Goal: Find specific page/section: Find specific page/section

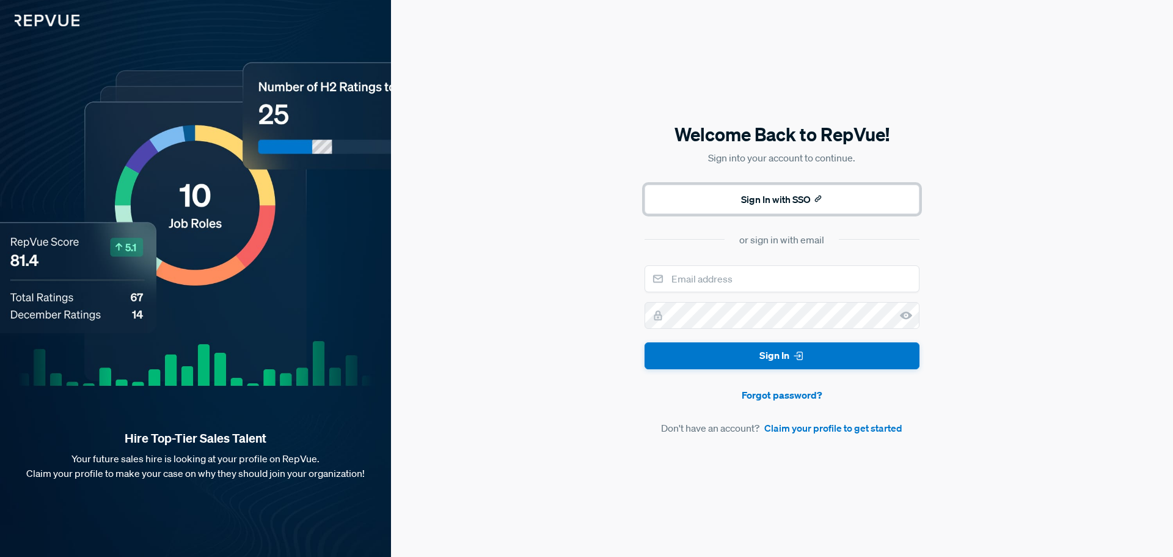
click at [773, 205] on button "Sign In with SSO" at bounding box center [782, 199] width 275 height 29
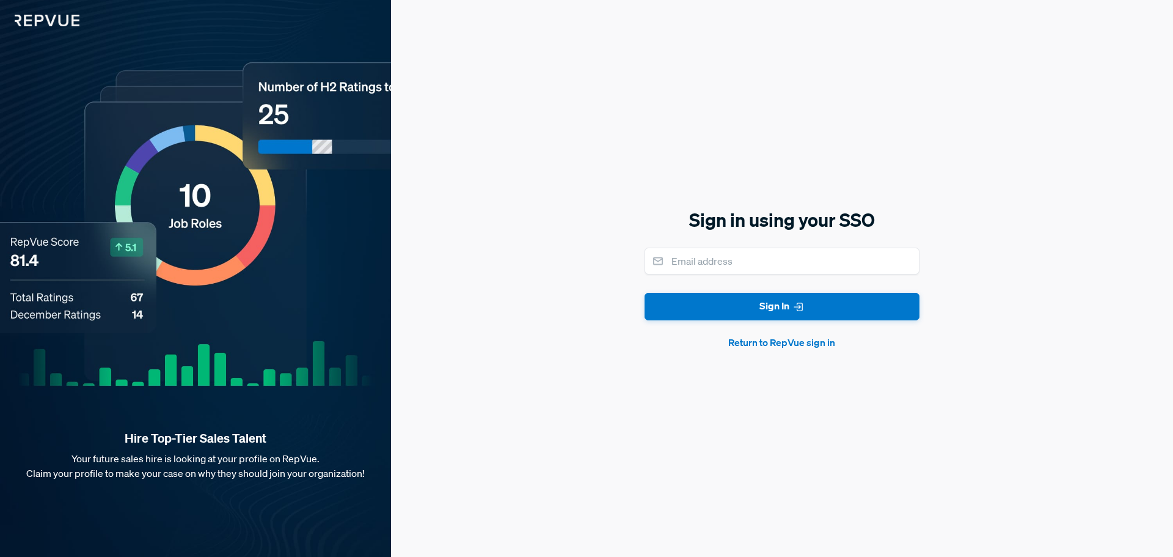
click at [781, 275] on form "Sign In Return to RepVue sign in" at bounding box center [782, 299] width 275 height 102
click at [740, 264] on input "email" at bounding box center [782, 261] width 275 height 27
type input "[EMAIL_ADDRESS][DOMAIN_NAME]"
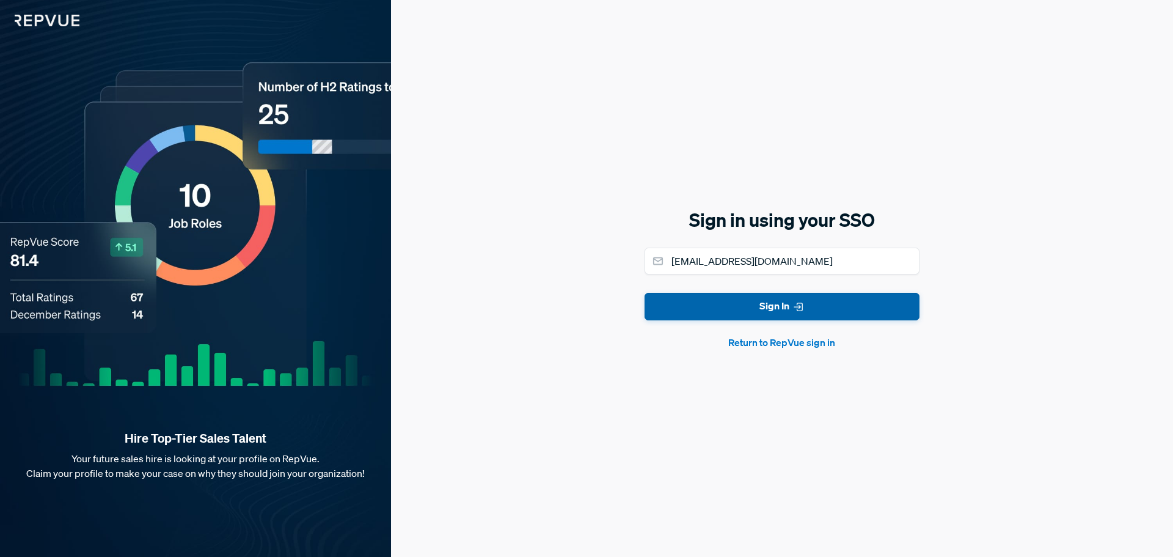
click at [754, 314] on button "Sign In" at bounding box center [782, 307] width 275 height 28
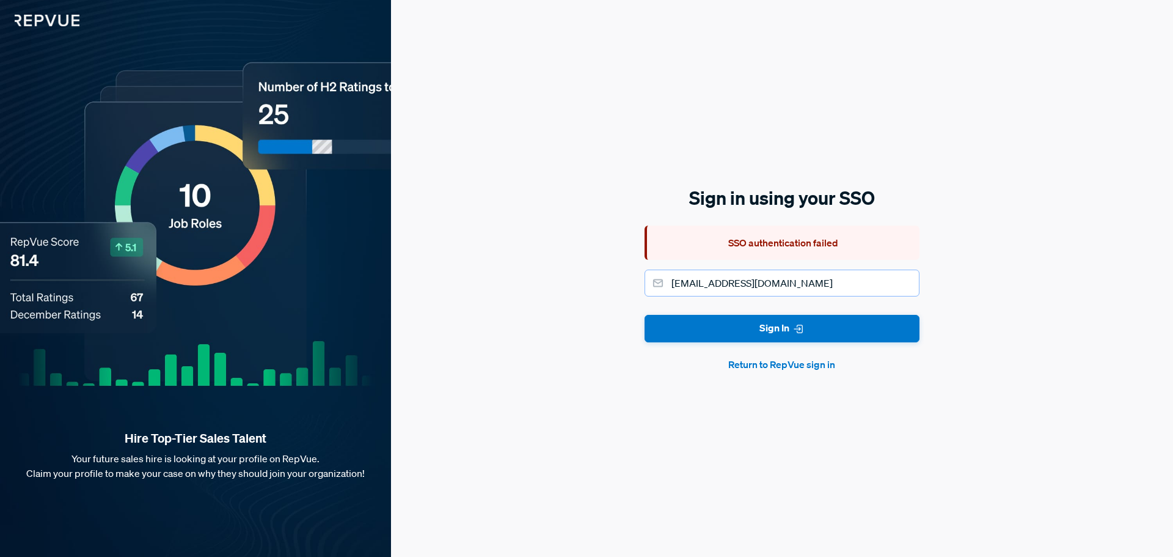
drag, startPoint x: 744, startPoint y: 274, endPoint x: 751, endPoint y: 290, distance: 17.0
click at [744, 274] on input "[EMAIL_ADDRESS][DOMAIN_NAME]" at bounding box center [782, 283] width 275 height 27
click at [817, 364] on button "Return to RepVue sign in" at bounding box center [782, 364] width 275 height 15
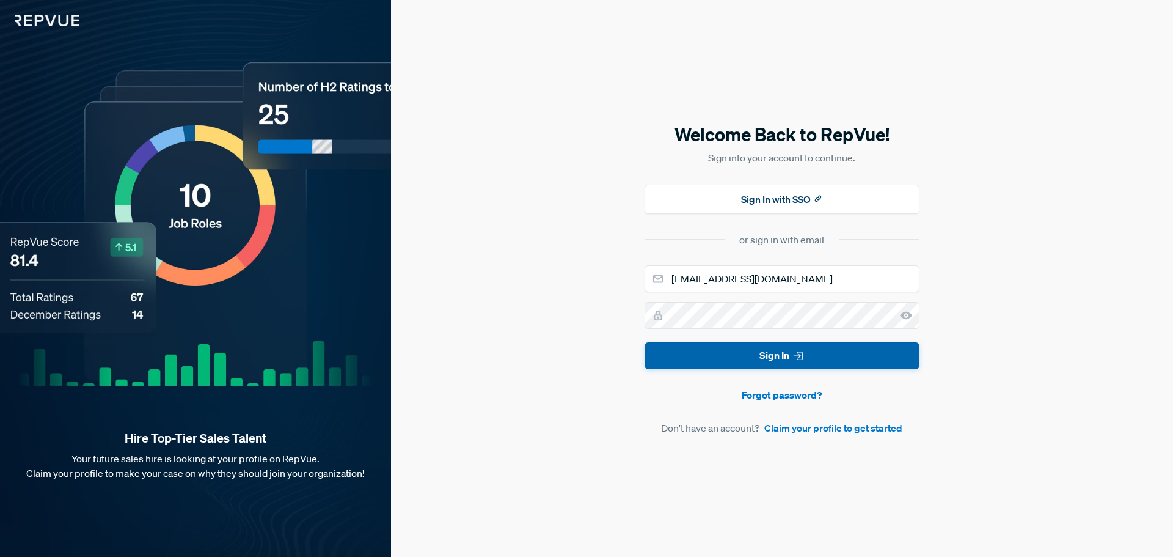
click at [763, 356] on button "Sign In" at bounding box center [782, 356] width 275 height 28
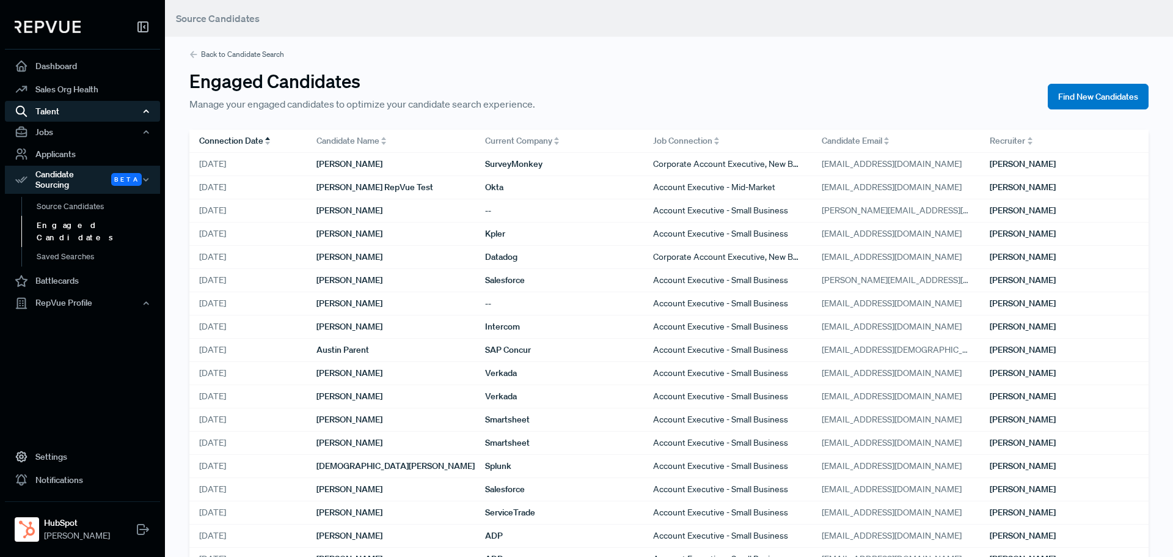
click at [75, 111] on div "Talent" at bounding box center [82, 111] width 155 height 21
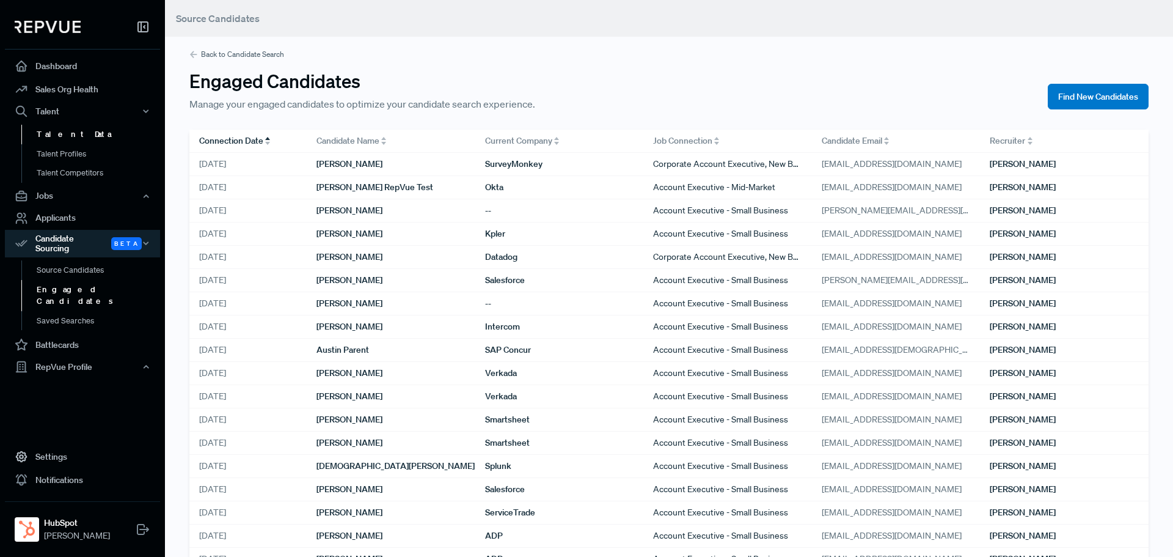
click at [73, 133] on link "Talent Data" at bounding box center [98, 135] width 155 height 20
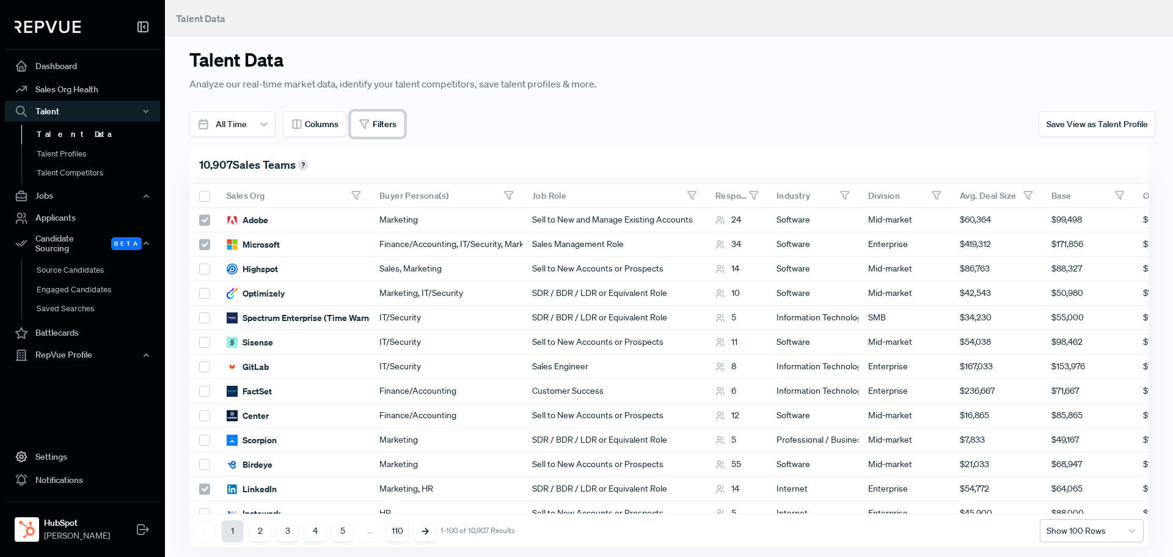
click at [397, 116] on button "Filters" at bounding box center [378, 124] width 54 height 26
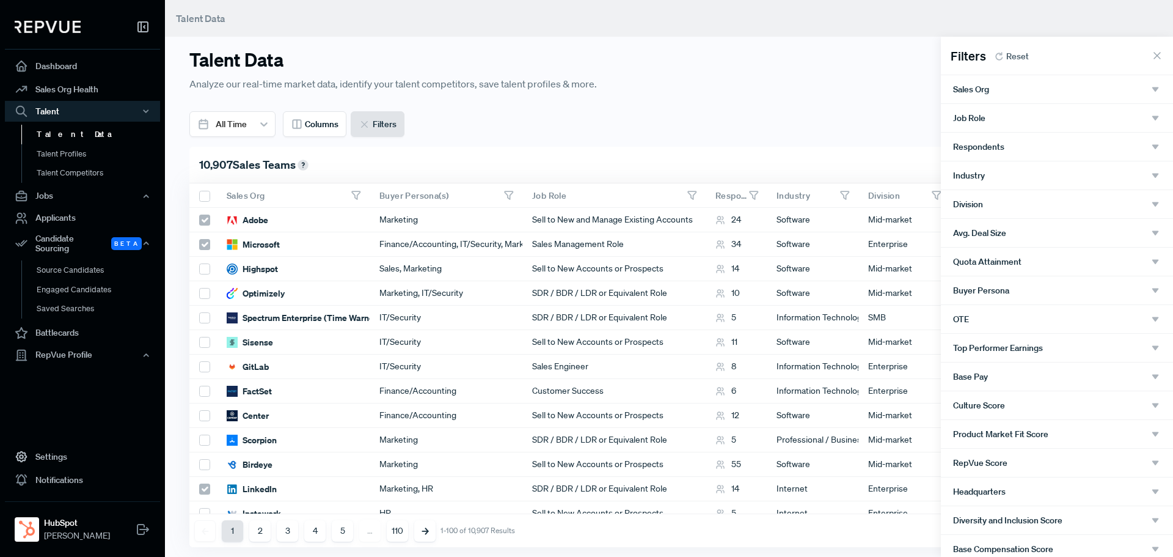
click at [1030, 92] on div "Sales Org" at bounding box center [1057, 89] width 208 height 11
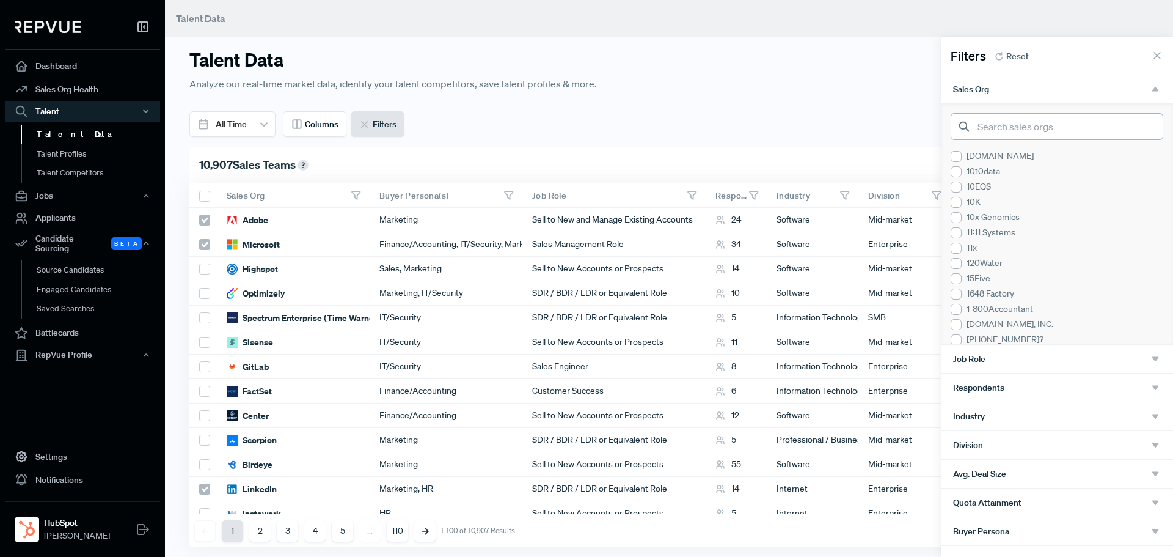
click at [1021, 121] on input "search" at bounding box center [1057, 126] width 213 height 27
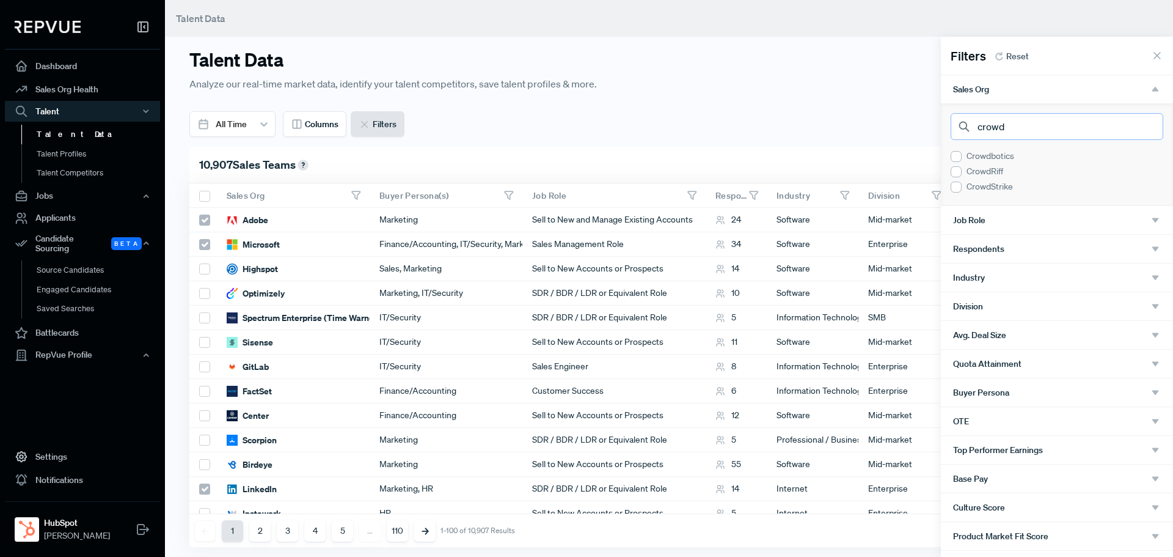
type input "crowd"
click at [954, 185] on div at bounding box center [956, 187] width 11 height 11
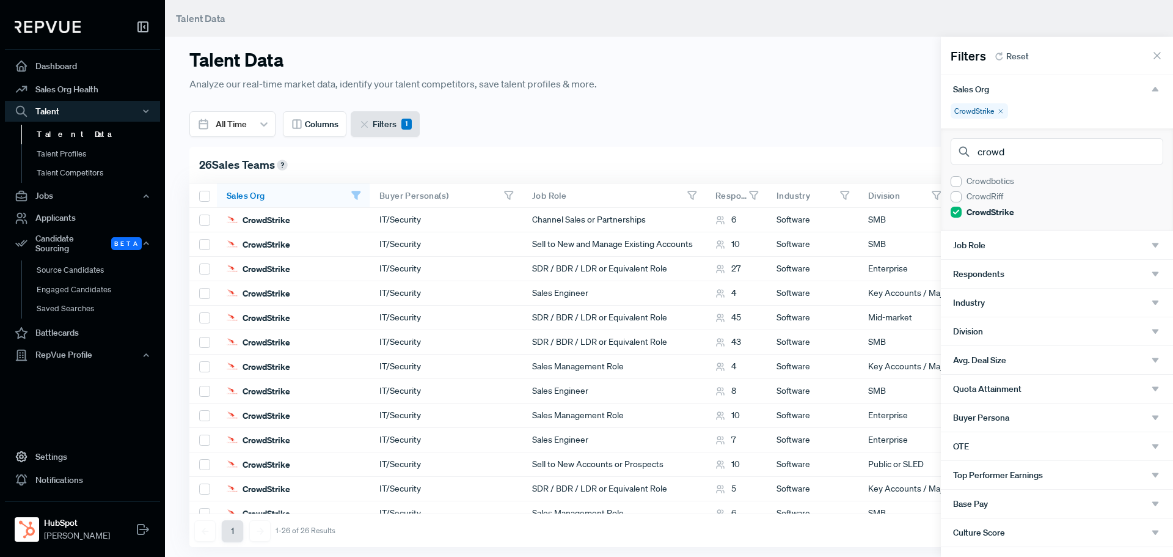
click at [1090, 245] on div "Job Role" at bounding box center [1057, 245] width 208 height 11
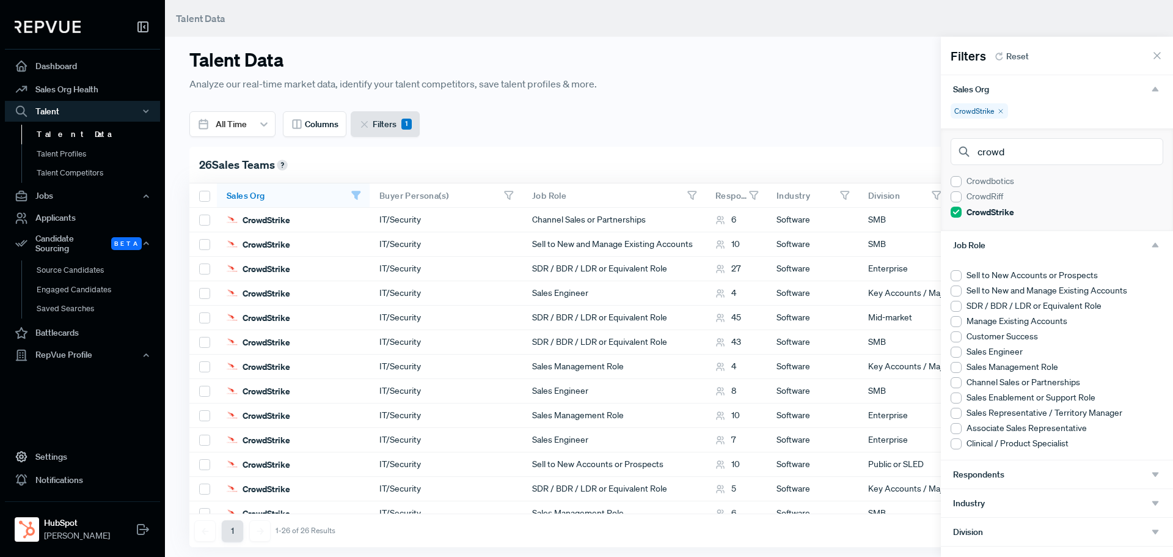
click at [960, 276] on div at bounding box center [956, 275] width 11 height 11
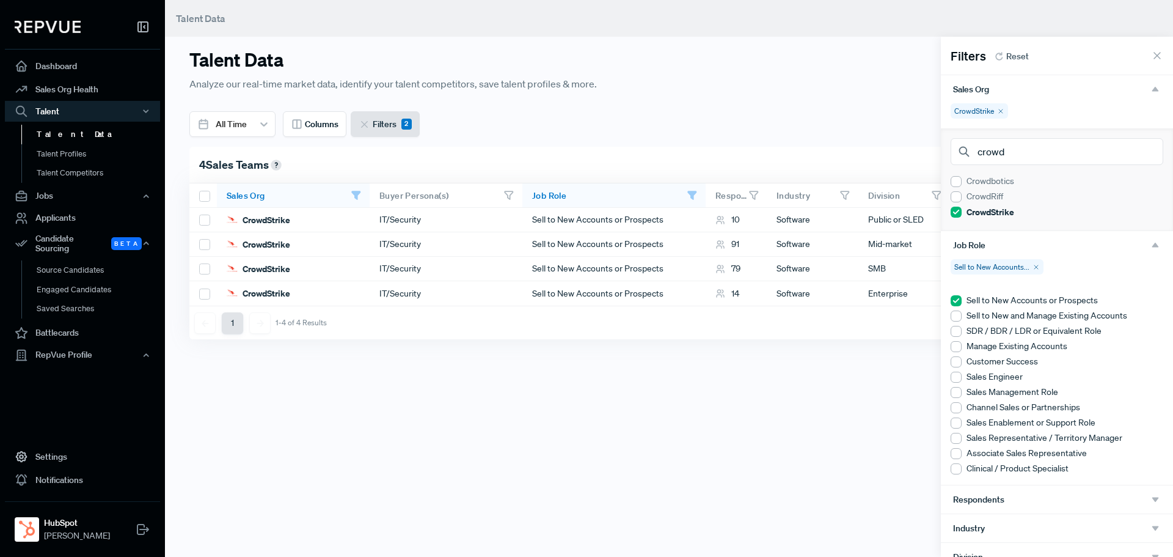
click at [1151, 59] on icon at bounding box center [1157, 56] width 12 height 12
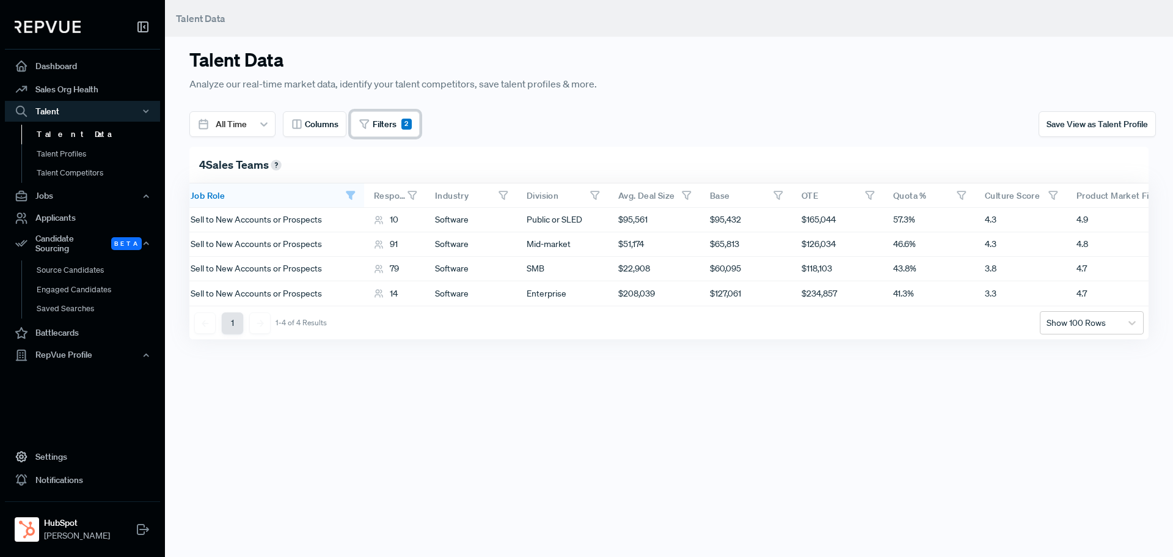
scroll to position [0, 346]
